Goal: Transaction & Acquisition: Purchase product/service

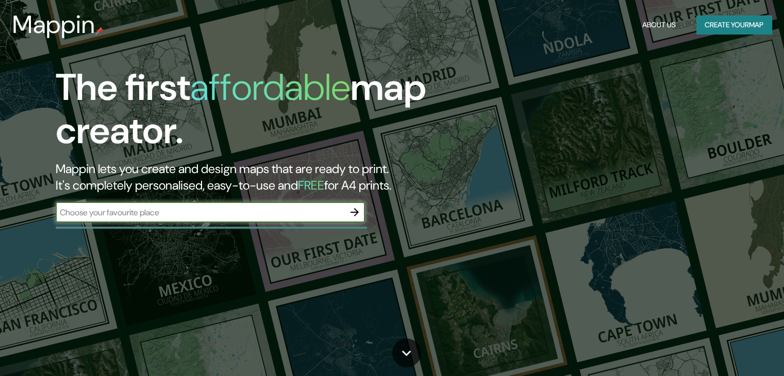
click at [193, 213] on input "text" at bounding box center [200, 213] width 289 height 12
type input "mall [GEOGRAPHIC_DATA]"
click at [349, 213] on icon "button" at bounding box center [354, 212] width 12 height 12
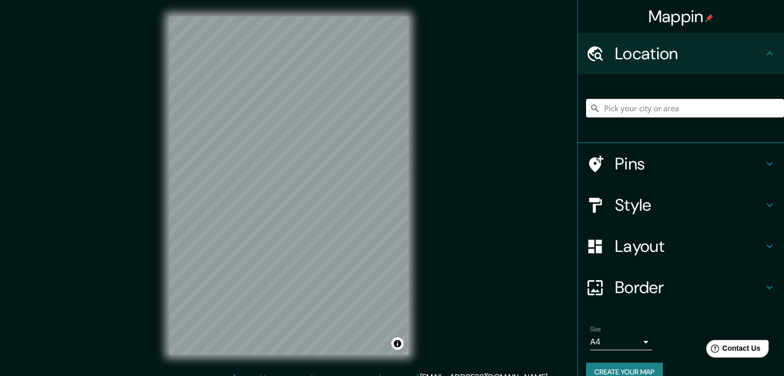
click at [451, 243] on div "Mappin Location Pins Style Layout Border Choose a border. Hint : you can make l…" at bounding box center [392, 194] width 784 height 388
click at [651, 113] on input "Pick your city or area" at bounding box center [685, 108] width 198 height 19
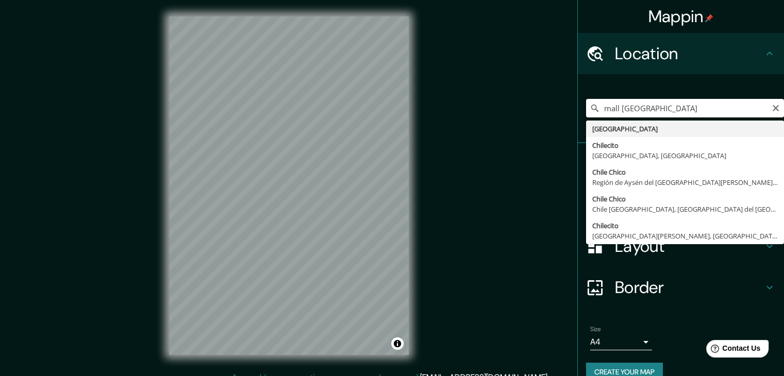
type input "[GEOGRAPHIC_DATA]"
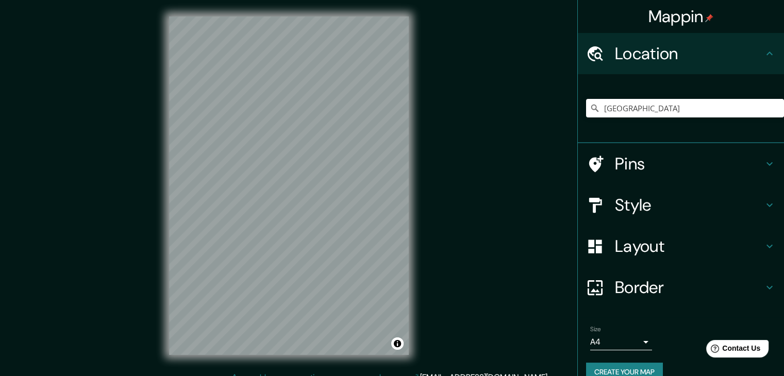
click at [640, 207] on h4 "Style" at bounding box center [689, 205] width 148 height 21
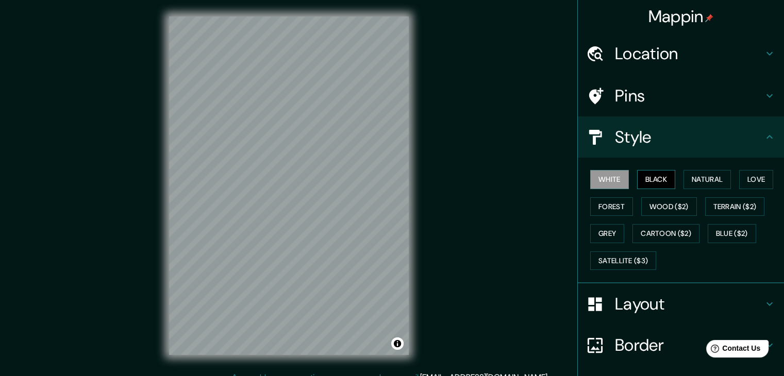
click at [640, 180] on button "Black" at bounding box center [656, 179] width 39 height 19
click at [699, 178] on button "Natural" at bounding box center [706, 179] width 47 height 19
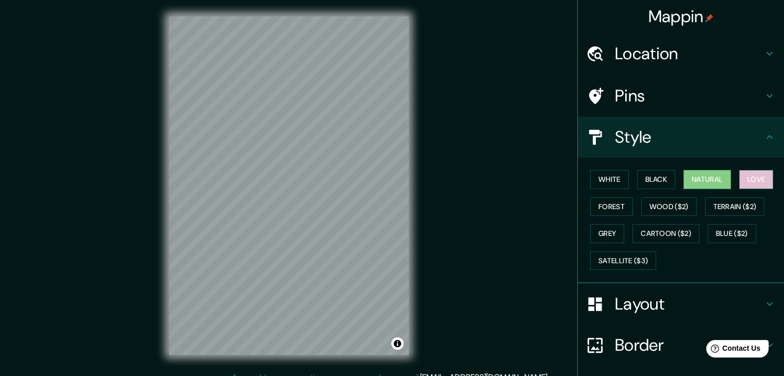
click at [752, 178] on button "Love" at bounding box center [756, 179] width 34 height 19
click at [615, 202] on button "Forest" at bounding box center [611, 206] width 43 height 19
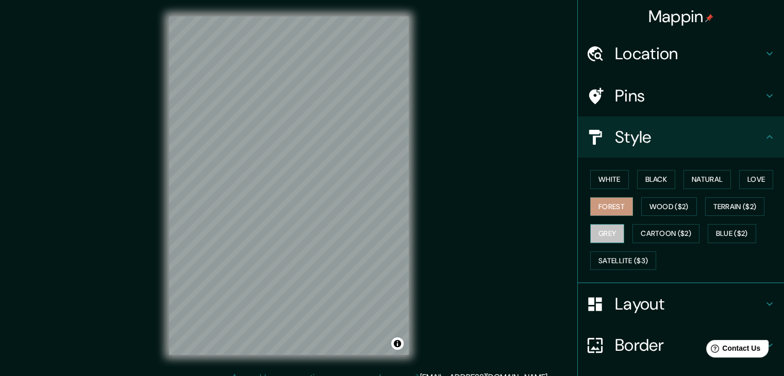
click at [600, 230] on button "Grey" at bounding box center [607, 233] width 34 height 19
click at [655, 228] on button "Cartoon ($2)" at bounding box center [665, 233] width 67 height 19
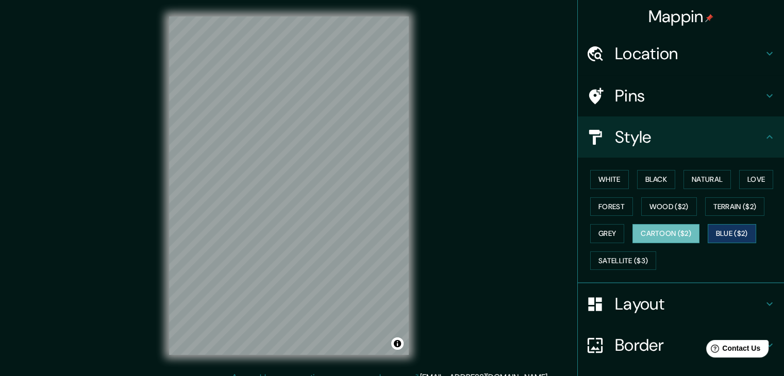
click at [718, 229] on button "Blue ($2)" at bounding box center [731, 233] width 48 height 19
click at [631, 254] on button "Satellite ($3)" at bounding box center [623, 260] width 66 height 19
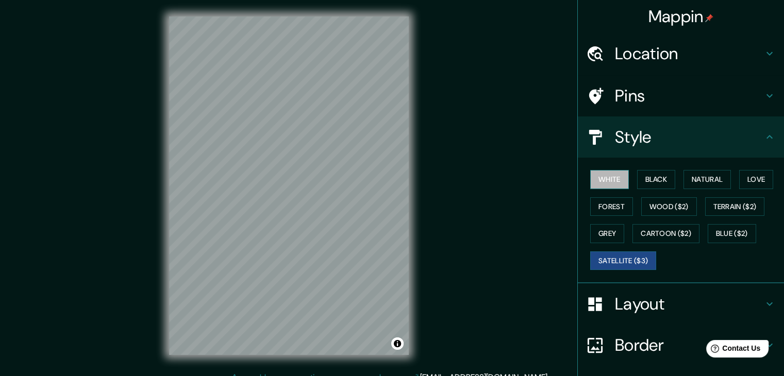
click at [610, 177] on button "White" at bounding box center [609, 179] width 39 height 19
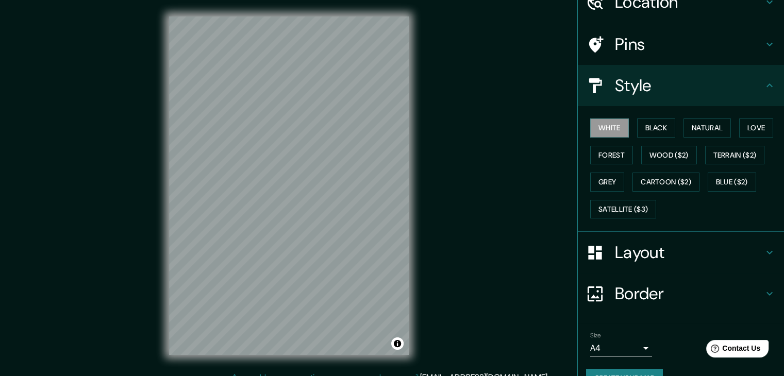
click at [590, 337] on label "Size" at bounding box center [595, 335] width 11 height 9
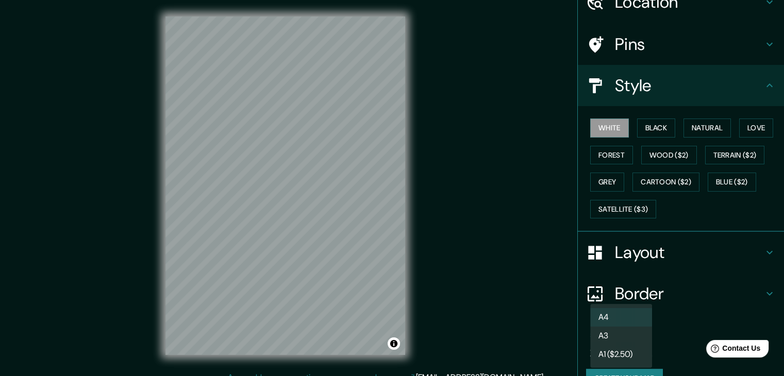
click at [599, 346] on body "Mappin Location [GEOGRAPHIC_DATA] Pins Style White Black Natural Love Forest Wo…" at bounding box center [392, 188] width 784 height 376
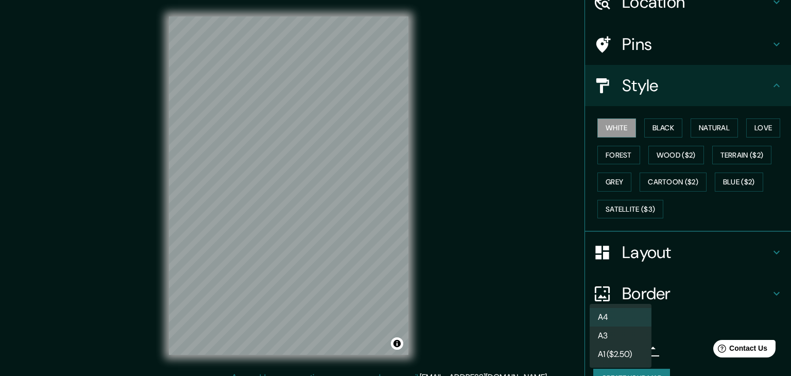
click at [615, 334] on li "A3" at bounding box center [621, 336] width 62 height 19
type input "a4"
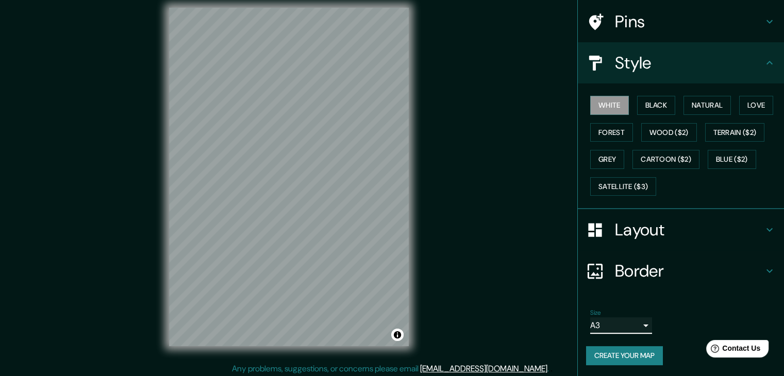
scroll to position [12, 0]
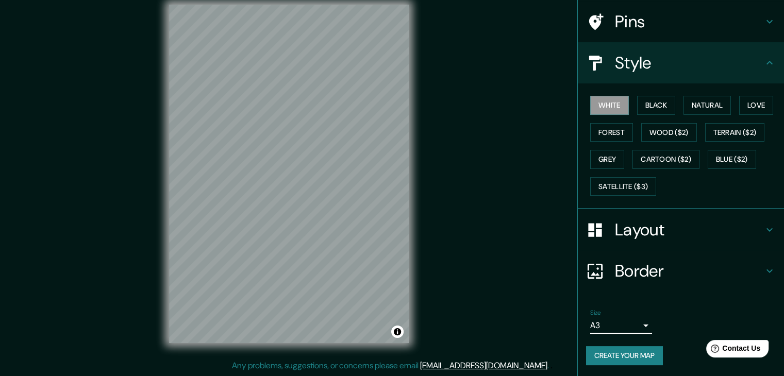
click at [656, 264] on h4 "Border" at bounding box center [689, 271] width 148 height 21
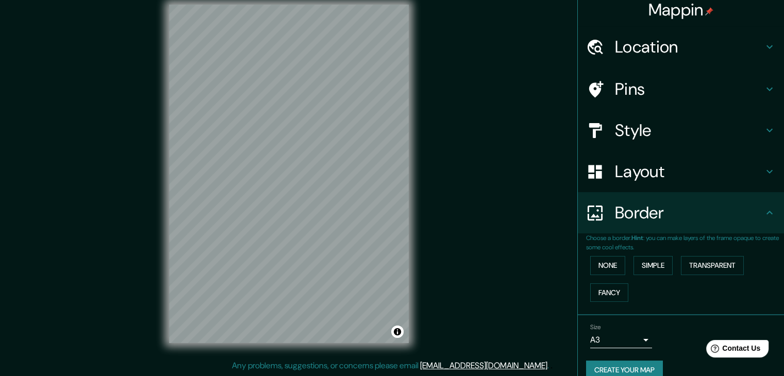
scroll to position [0, 0]
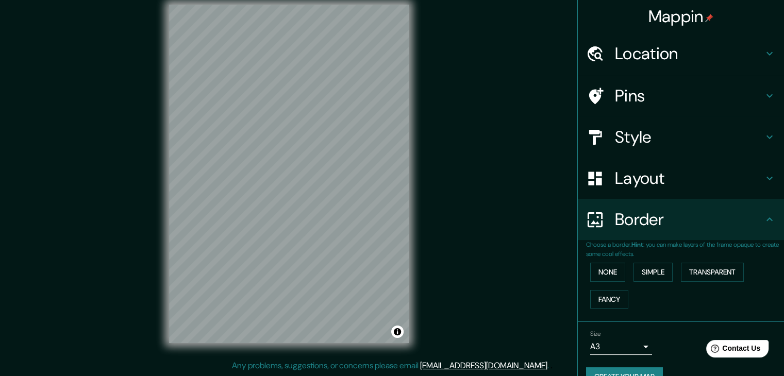
click at [699, 232] on div "Border" at bounding box center [681, 219] width 206 height 41
click at [692, 182] on h4 "Layout" at bounding box center [689, 178] width 148 height 21
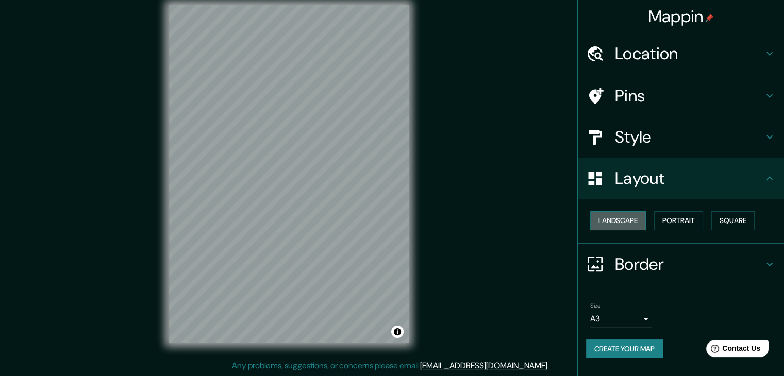
click at [614, 219] on button "Landscape" at bounding box center [618, 220] width 56 height 19
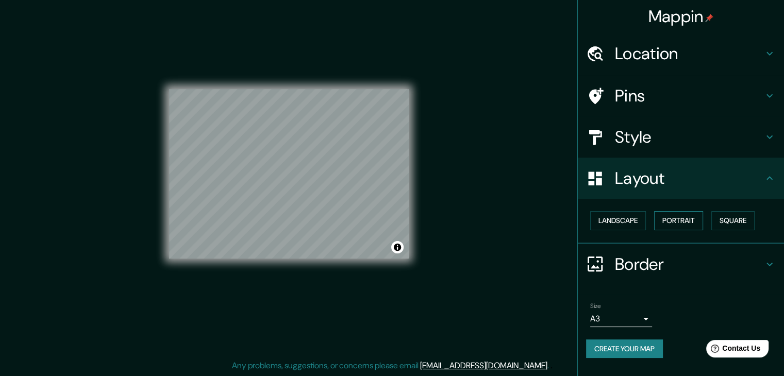
click at [669, 216] on button "Portrait" at bounding box center [678, 220] width 49 height 19
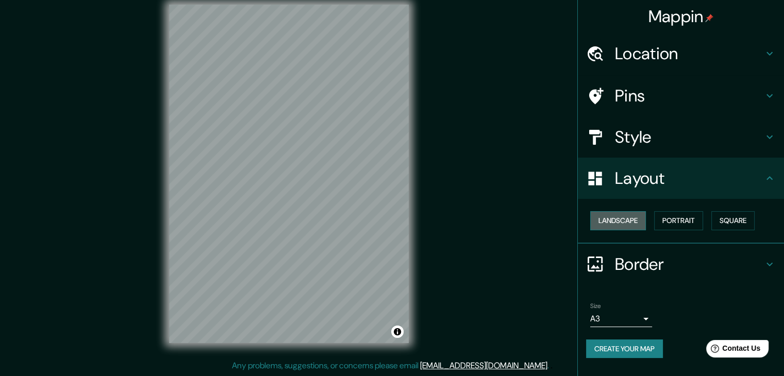
click at [629, 214] on button "Landscape" at bounding box center [618, 220] width 56 height 19
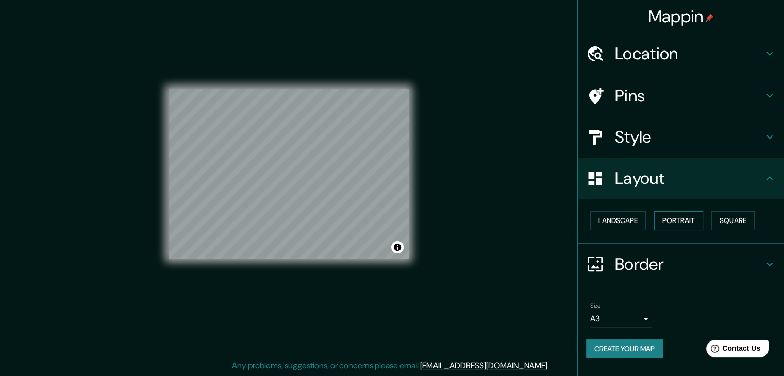
click at [686, 217] on button "Portrait" at bounding box center [678, 220] width 49 height 19
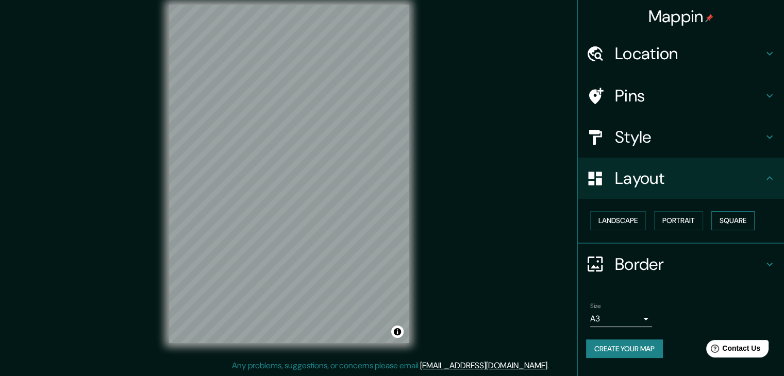
click at [729, 222] on button "Square" at bounding box center [732, 220] width 43 height 19
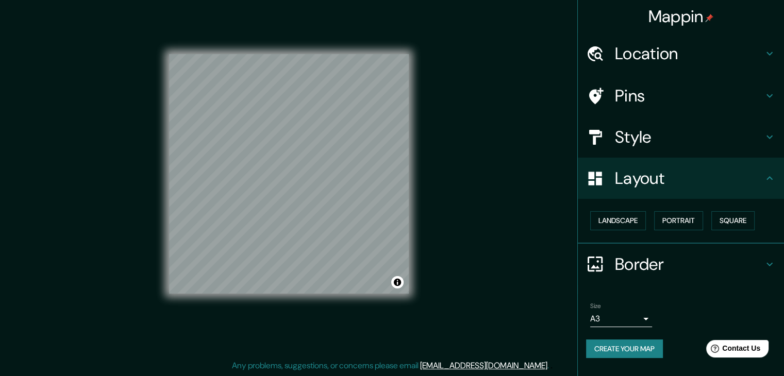
click at [665, 143] on h4 "Style" at bounding box center [689, 137] width 148 height 21
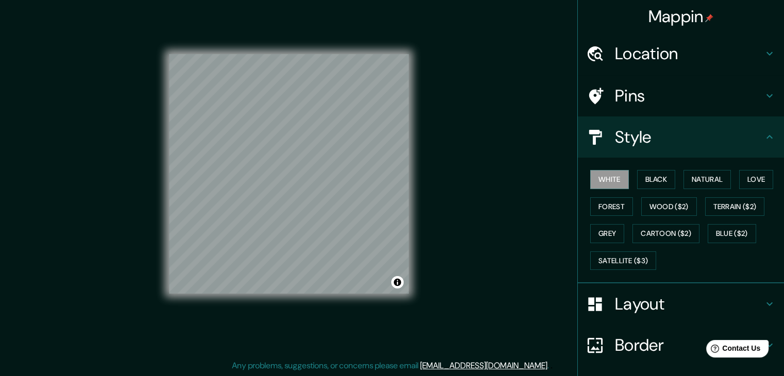
click at [624, 102] on h4 "Pins" at bounding box center [689, 96] width 148 height 21
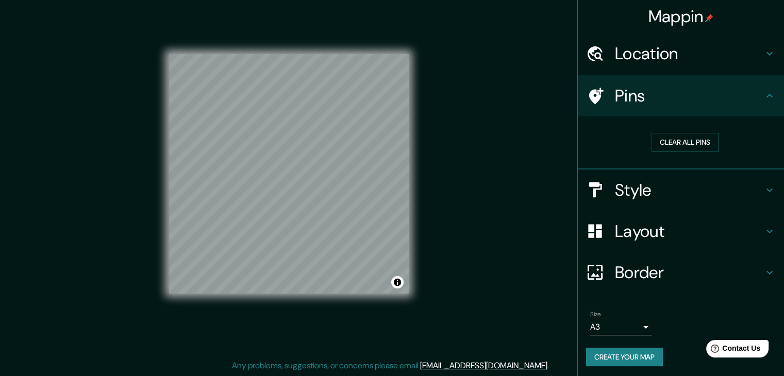
click at [628, 46] on h4 "Location" at bounding box center [689, 53] width 148 height 21
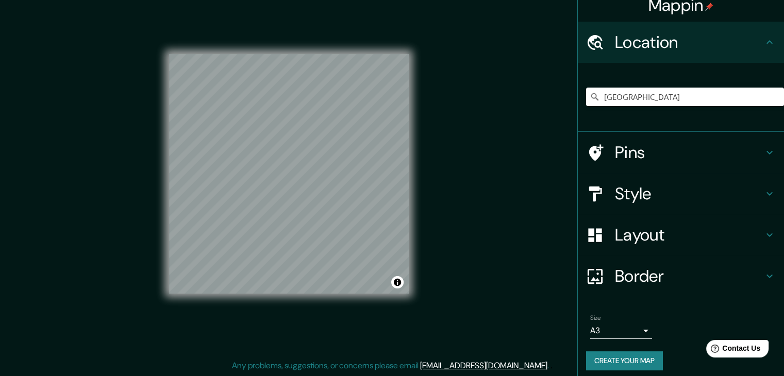
scroll to position [18, 0]
